Goal: Task Accomplishment & Management: Complete application form

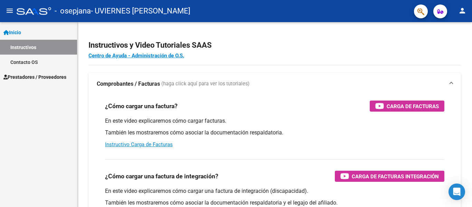
click at [26, 75] on span "Prestadores / Proveedores" at bounding box center [34, 77] width 63 height 8
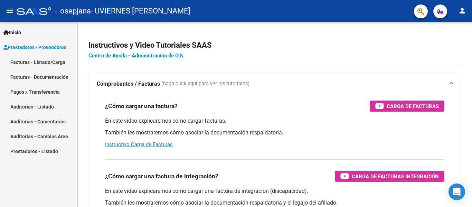
click at [32, 63] on link "Facturas - Listado/Carga" at bounding box center [38, 62] width 77 height 15
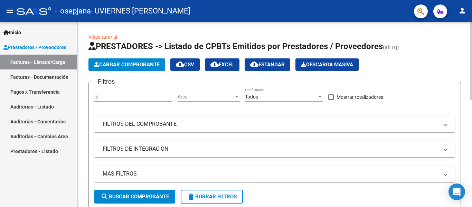
click at [133, 68] on button "Cargar Comprobante" at bounding box center [126, 64] width 77 height 12
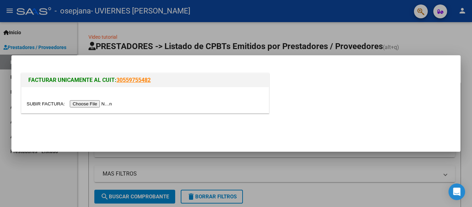
click at [87, 103] on input "file" at bounding box center [70, 103] width 87 height 7
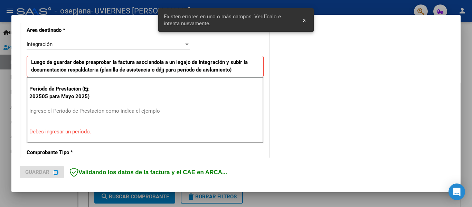
scroll to position [160, 0]
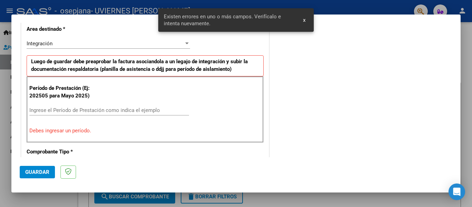
click at [88, 107] on input "Ingrese el Período de Prestación como indica el ejemplo" at bounding box center [109, 110] width 160 height 6
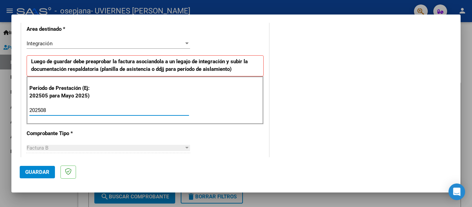
type input "202508"
click at [40, 171] on span "Guardar" at bounding box center [37, 172] width 24 height 6
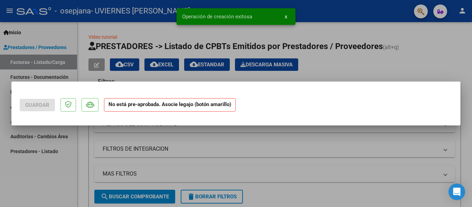
scroll to position [0, 0]
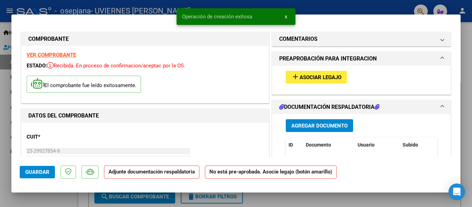
click at [316, 81] on span "Asociar Legajo" at bounding box center [321, 77] width 42 height 6
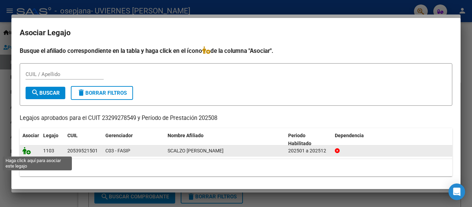
click at [25, 150] on icon at bounding box center [26, 151] width 8 height 8
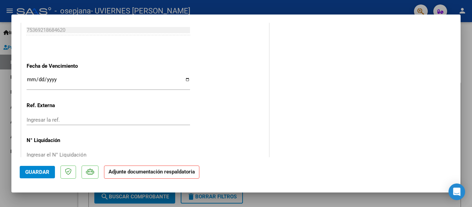
scroll to position [484, 0]
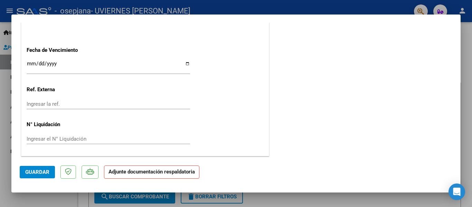
click at [28, 62] on input "Ingresar la fecha" at bounding box center [108, 66] width 163 height 11
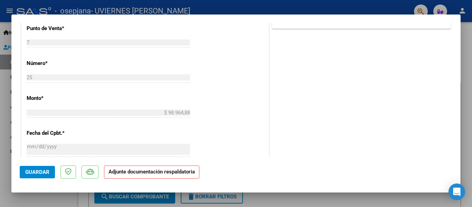
scroll to position [449, 0]
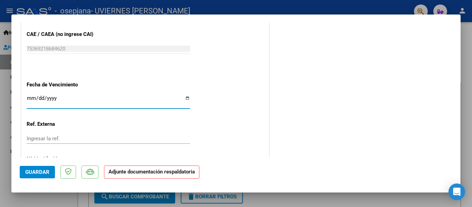
click at [32, 97] on input "[DATE]" at bounding box center [108, 100] width 163 height 11
type input "[DATE]"
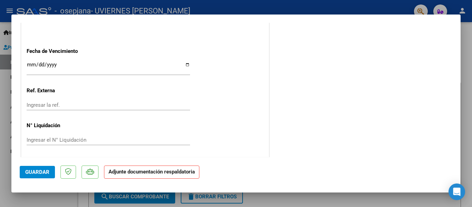
scroll to position [484, 0]
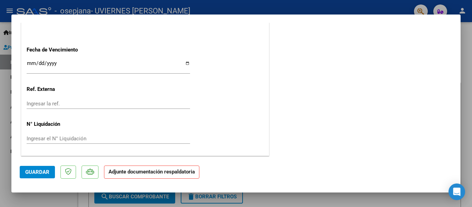
click at [143, 174] on strong "Adjunte documentación respaldatoria" at bounding box center [151, 172] width 86 height 6
click at [26, 172] on span "Guardar" at bounding box center [37, 172] width 24 height 6
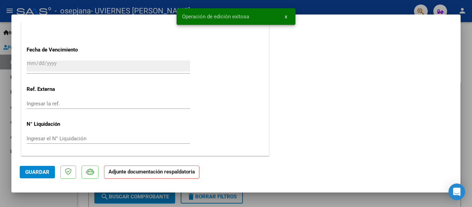
click at [143, 172] on strong "Adjunte documentación respaldatoria" at bounding box center [151, 172] width 86 height 6
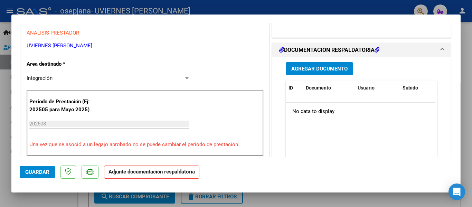
scroll to position [139, 0]
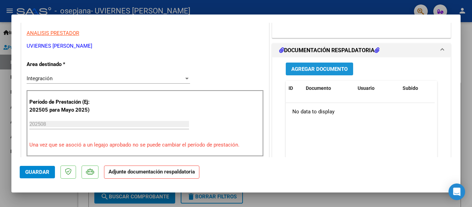
click at [311, 72] on span "Agregar Documento" at bounding box center [319, 69] width 56 height 6
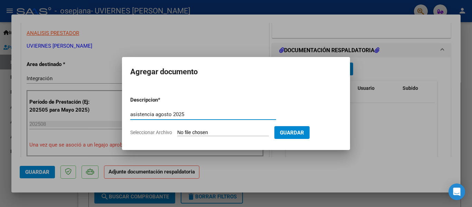
type input "asistencia agosto 2025"
click at [221, 132] on input "Seleccionar Archivo" at bounding box center [223, 133] width 92 height 7
type input "C:\fakepath\[PERSON_NAME] asis PS 08.pdf"
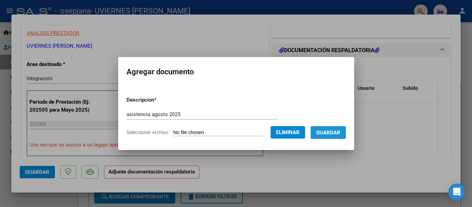
click at [330, 132] on span "Guardar" at bounding box center [328, 133] width 24 height 6
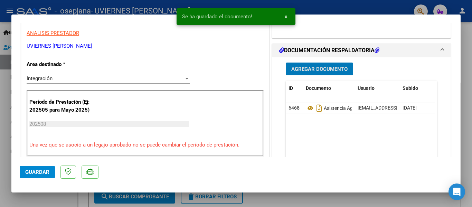
click at [29, 172] on span "Guardar" at bounding box center [37, 172] width 24 height 6
click at [0, 105] on div at bounding box center [236, 103] width 472 height 207
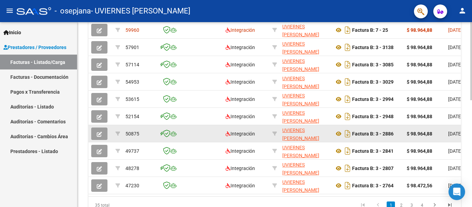
scroll to position [150, 0]
